Goal: Task Accomplishment & Management: Manage account settings

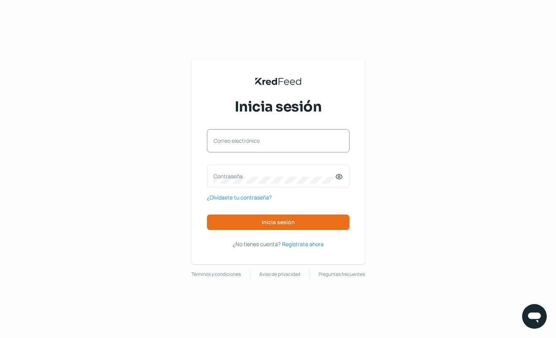
click at [258, 143] on label "Correo electrónico" at bounding box center [275, 140] width 122 height 7
click at [258, 143] on input "Correo electrónico" at bounding box center [279, 144] width 130 height 7
type input "[EMAIL_ADDRESS][DOMAIN_NAME]"
click at [266, 179] on label "Contraseña" at bounding box center [275, 175] width 122 height 7
click at [340, 179] on icon at bounding box center [339, 176] width 6 height 5
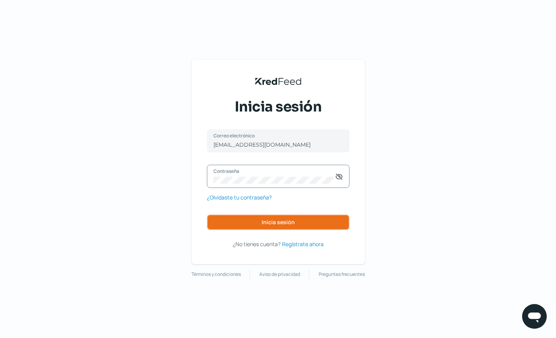
click at [281, 227] on button "Inicia sesión" at bounding box center [278, 221] width 143 height 15
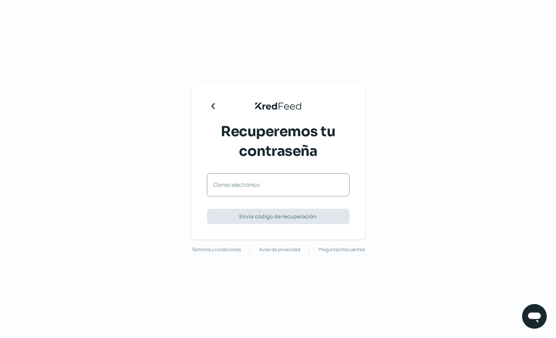
click at [255, 184] on label "Correo electrónico" at bounding box center [275, 184] width 122 height 7
click at [255, 185] on input "Correo electrónico" at bounding box center [279, 188] width 130 height 7
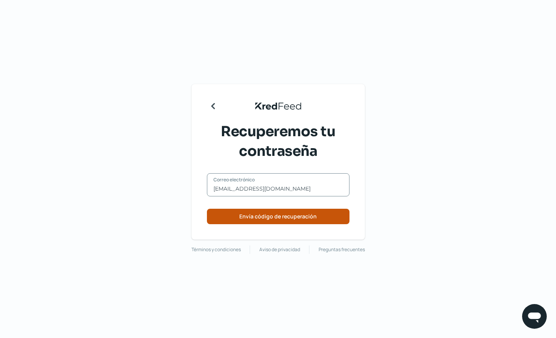
type input "[EMAIL_ADDRESS][DOMAIN_NAME]"
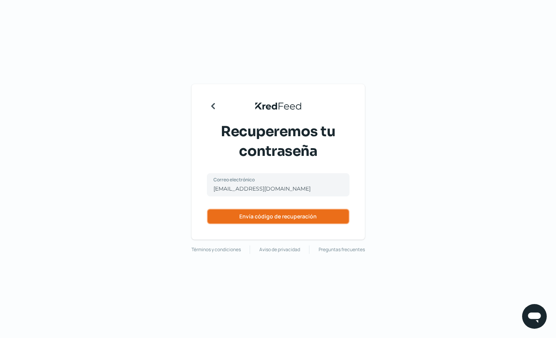
click at [278, 219] on span "Envía código de recuperación" at bounding box center [278, 216] width 78 height 5
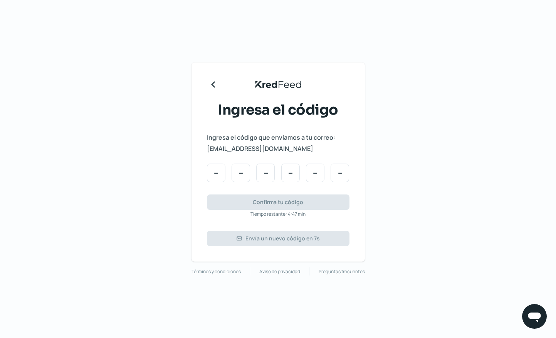
click at [517, 140] on div "KredFeed's Black Logo Ingresa el código Ingresa el código que enviamos a tu cor…" at bounding box center [278, 169] width 556 height 338
click at [518, 234] on div "KredFeed's Black Logo Ingresa el código Ingresa el código que enviamos a tu cor…" at bounding box center [278, 169] width 556 height 338
click at [217, 175] on input "Code input" at bounding box center [216, 172] width 19 height 19
type input "2"
type input "1"
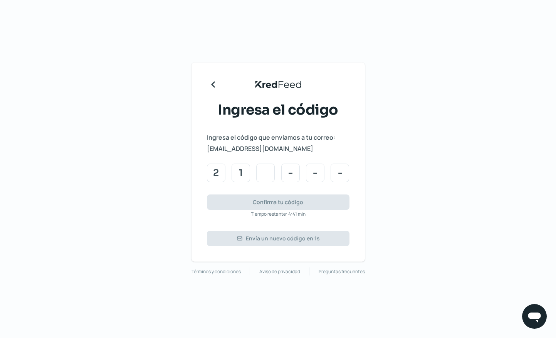
type input "2"
type input "5"
type input "4"
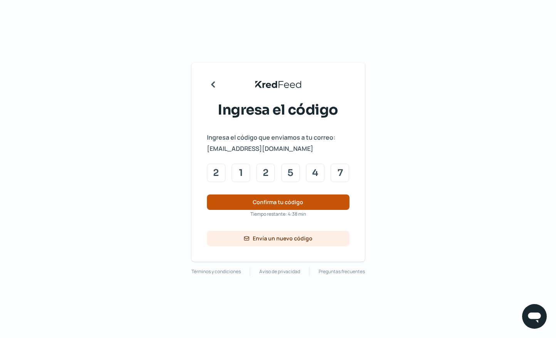
type input "7"
click at [281, 200] on span "Confirma tu código" at bounding box center [278, 201] width 51 height 5
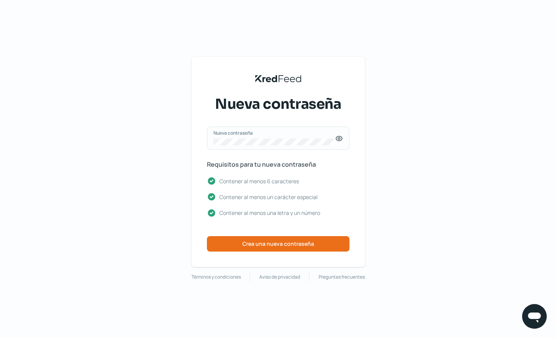
click at [339, 137] on icon at bounding box center [339, 139] width 8 height 8
click at [288, 244] on span "Crea una nueva contraseña" at bounding box center [279, 243] width 72 height 5
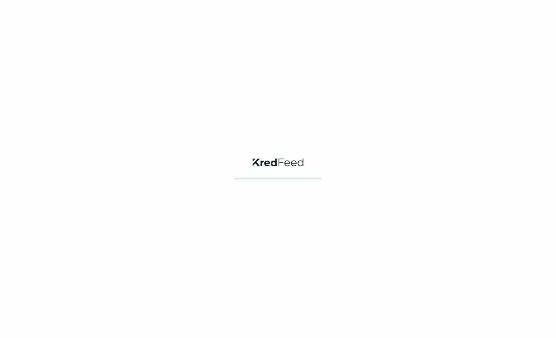
click at [288, 244] on div "KredFeed's Black Logo" at bounding box center [278, 169] width 556 height 338
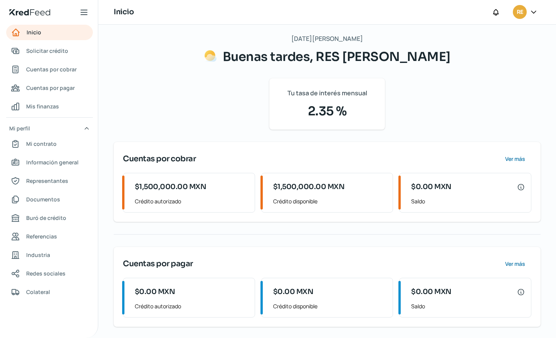
scroll to position [5, 0]
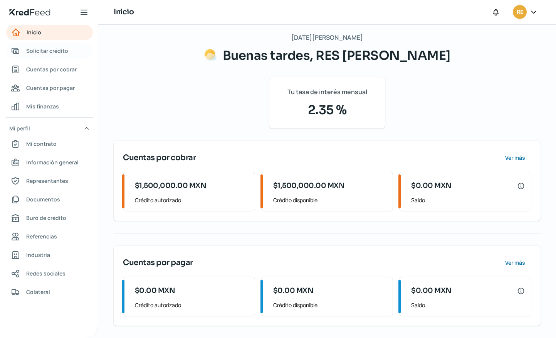
click at [32, 49] on span "Solicitar crédito" at bounding box center [47, 51] width 42 height 10
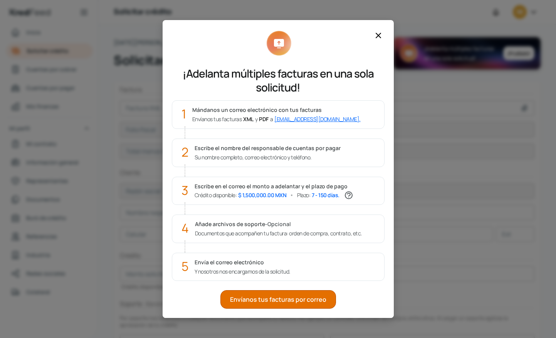
click at [381, 34] on icon at bounding box center [378, 35] width 9 height 9
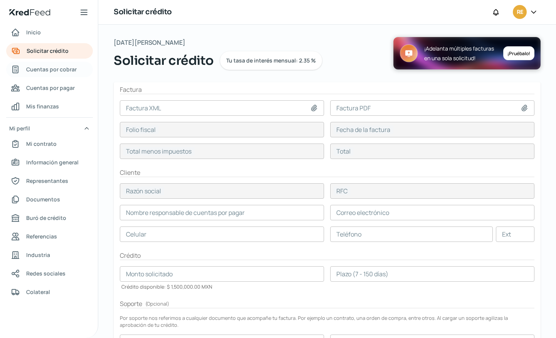
click at [55, 69] on span "Cuentas por cobrar" at bounding box center [51, 69] width 51 height 10
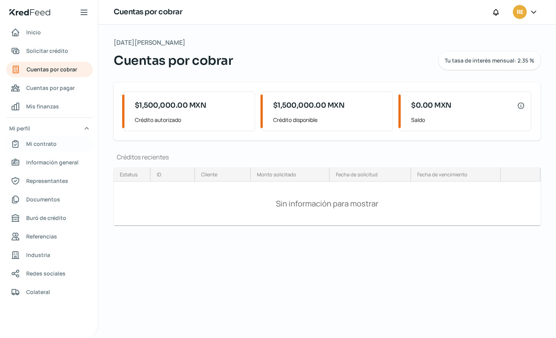
click at [53, 145] on span "Mi contrato" at bounding box center [41, 144] width 30 height 10
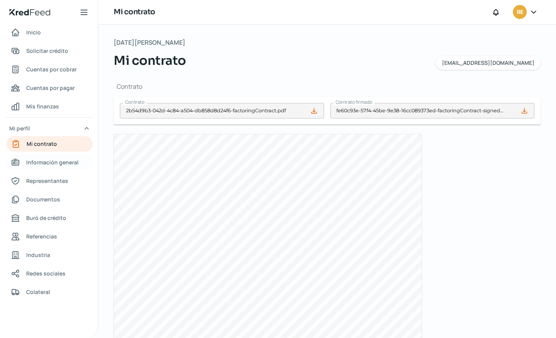
click at [64, 162] on span "Información general" at bounding box center [52, 162] width 52 height 10
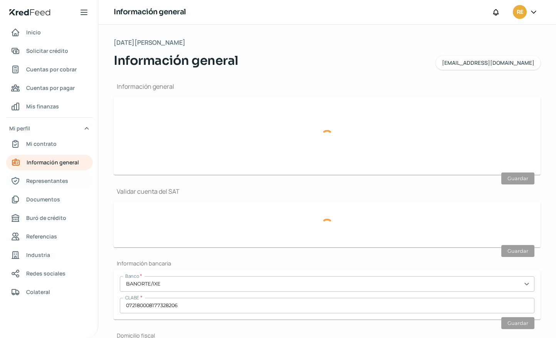
type input "[EMAIL_ADDRESS][DOMAIN_NAME]"
type input "Personas morales del régimen general"
type input "RES PLANDER"
type input "55 - 3899 - 7826"
type input "KIN9008151K7"
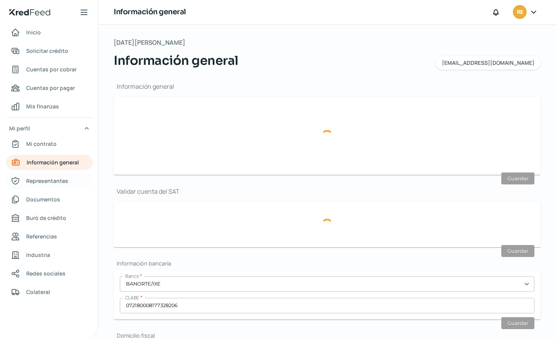
type input "CALLE 5"
type input "50"
type input "08100"
type input "AGRICOLA PANTITLAN"
type input "IZTACALCO"
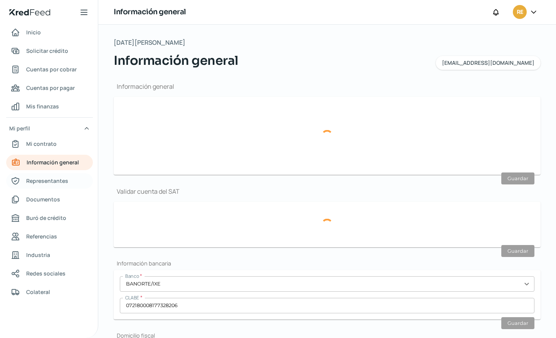
type input "CDMX"
type input "MEXICO"
type input "CFE JUN 2025 KY.pdf"
type input "30"
type input "0"
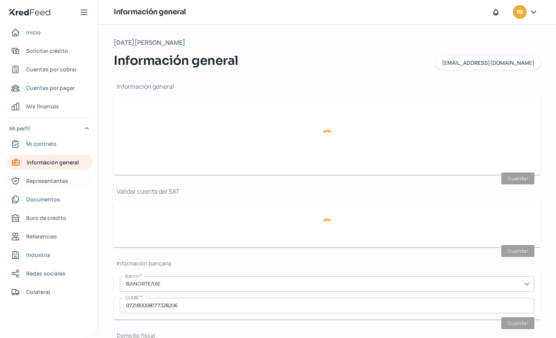
type input "Rentada"
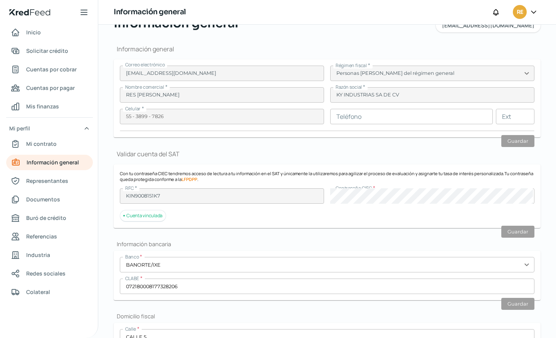
scroll to position [12, 0]
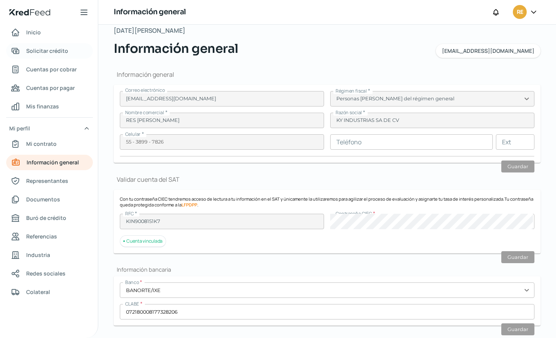
click at [37, 52] on span "Solicitar crédito" at bounding box center [47, 51] width 42 height 10
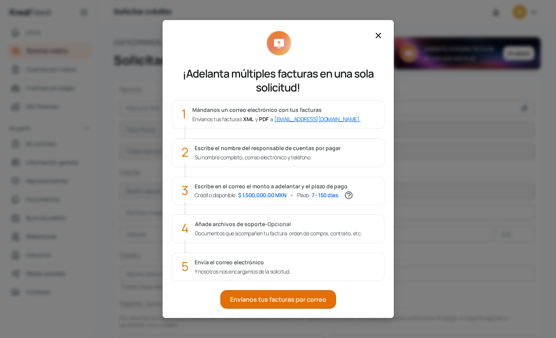
click at [381, 37] on icon at bounding box center [378, 35] width 9 height 9
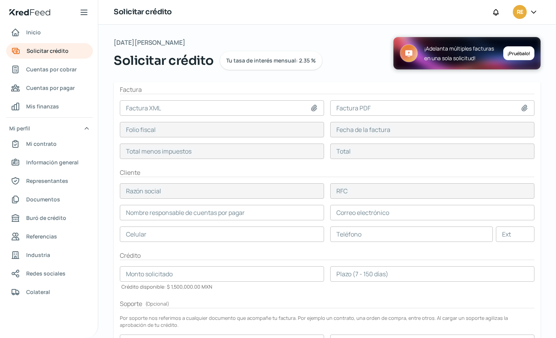
click at [314, 107] on icon at bounding box center [314, 108] width 8 height 8
drag, startPoint x: 535, startPoint y: 13, endPoint x: 413, endPoint y: 34, distance: 123.5
click at [413, 34] on div "Solicitar crédito RE Lunes, 11 de agosto 2025 Solicitar crédito Tu tasa de inte…" at bounding box center [327, 169] width 458 height 338
click at [534, 11] on icon at bounding box center [534, 12] width 8 height 8
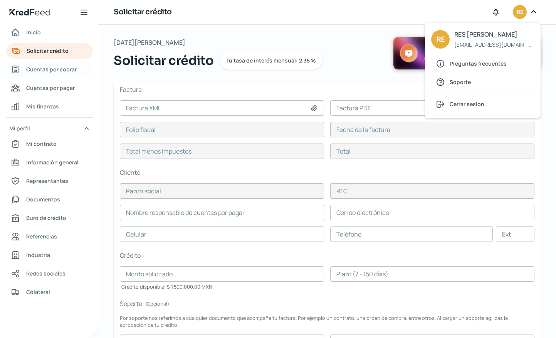
click at [51, 69] on span "Cuentas por cobrar" at bounding box center [51, 69] width 51 height 10
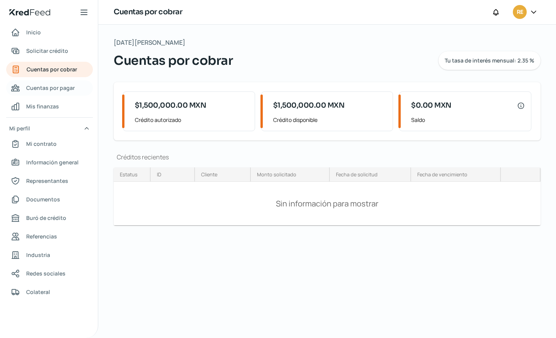
click at [46, 89] on span "Cuentas por pagar" at bounding box center [50, 88] width 49 height 10
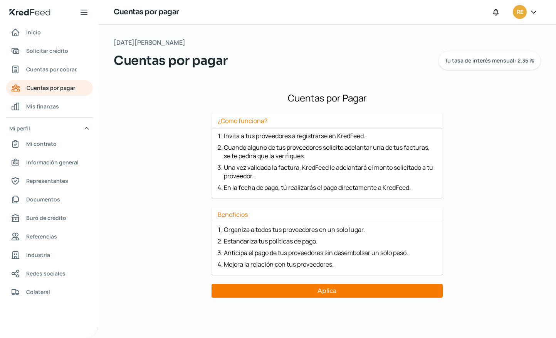
click at [536, 12] on icon at bounding box center [534, 12] width 5 height 2
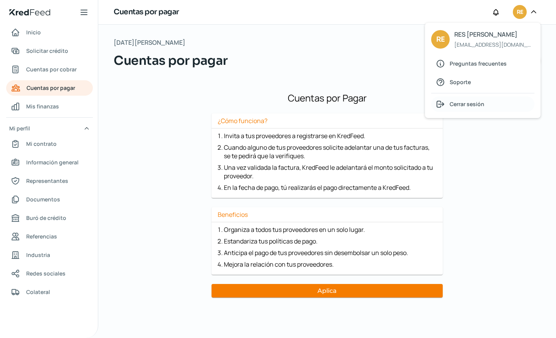
click at [470, 106] on span "Cerrar sesión" at bounding box center [467, 104] width 35 height 10
